Goal: Information Seeking & Learning: Learn about a topic

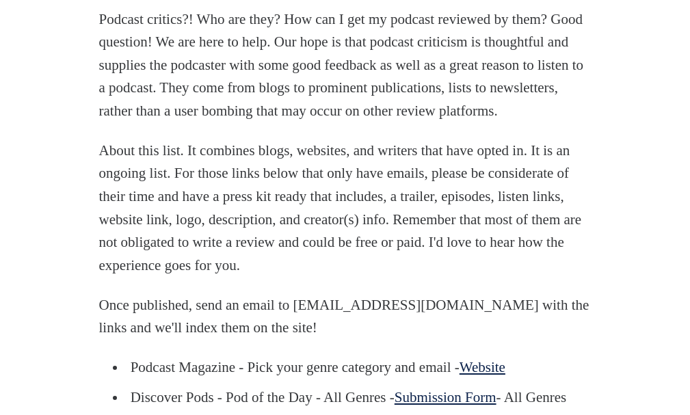
scroll to position [820, 0]
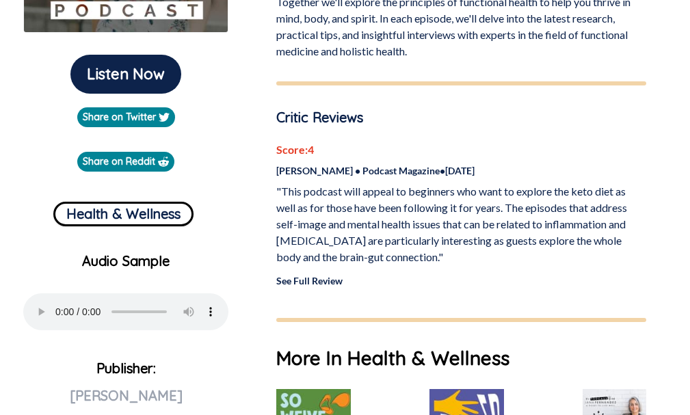
scroll to position [342, 0]
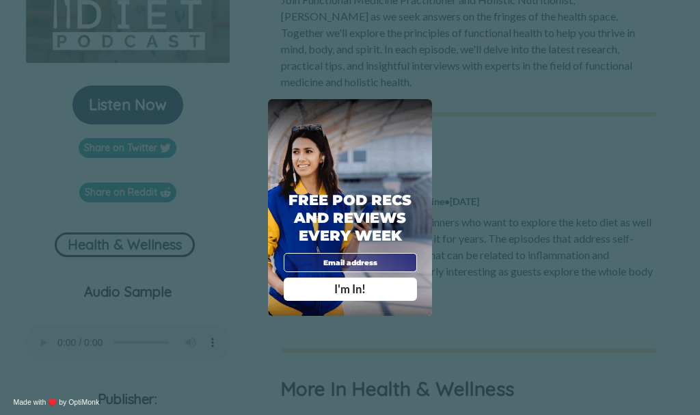
click at [501, 103] on div "X Free Pod Recs and Reviews every week I'm In! X Thanks Poddy People! See you T…" at bounding box center [350, 207] width 700 height 415
drag, startPoint x: 420, startPoint y: 108, endPoint x: 407, endPoint y: 59, distance: 50.1
click at [420, 107] on span "X" at bounding box center [422, 110] width 8 height 10
